Goal: Find specific page/section

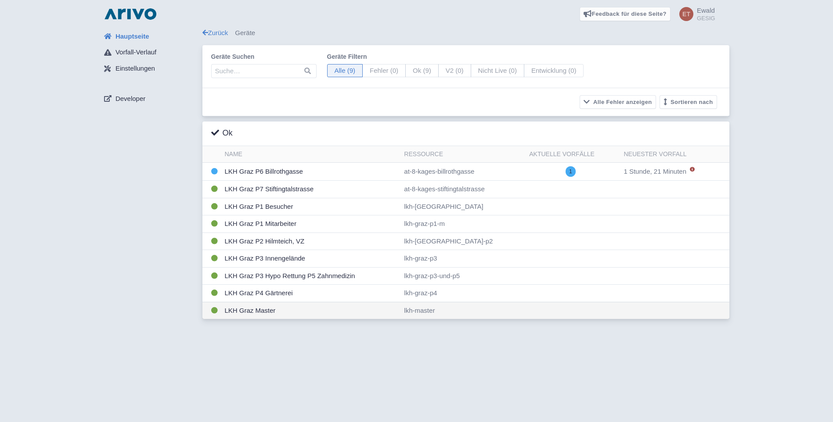
click at [224, 311] on td "LKH Graz Master" at bounding box center [311, 310] width 180 height 17
click at [212, 309] on icon at bounding box center [214, 310] width 7 height 7
click at [241, 311] on td "LKH Graz Master" at bounding box center [311, 310] width 180 height 17
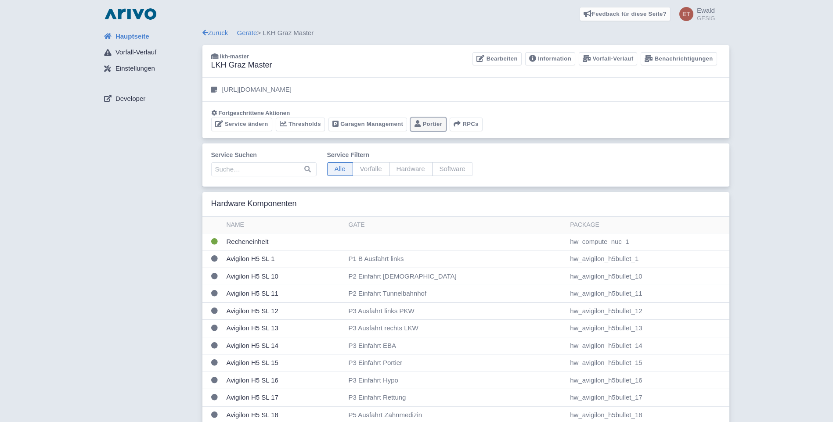
click at [435, 123] on link "Portier" at bounding box center [428, 125] width 36 height 14
